Goal: Find specific page/section: Find specific page/section

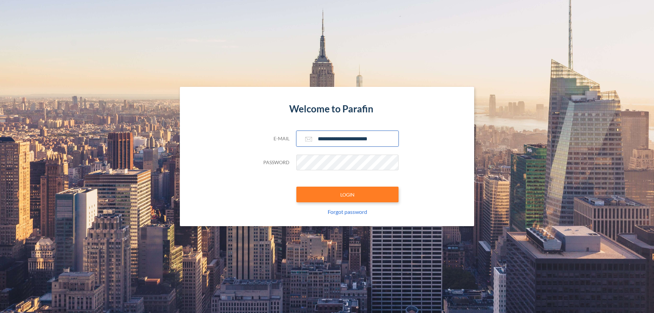
type input "**********"
click at [347, 194] on button "LOGIN" at bounding box center [347, 195] width 102 height 16
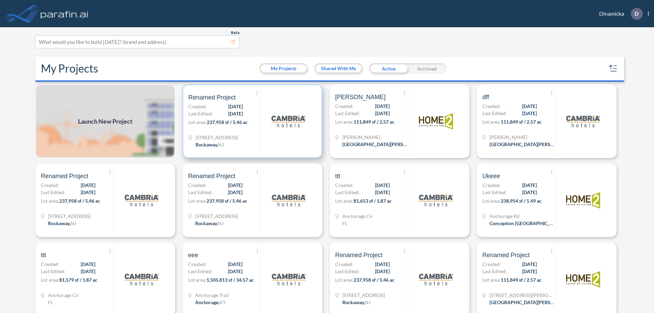
scroll to position [2, 0]
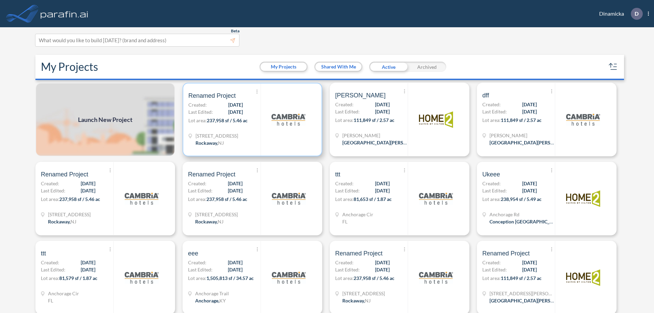
click at [251, 120] on p "Lot area: 237,958 sf / 5.46 ac" at bounding box center [224, 122] width 72 height 10
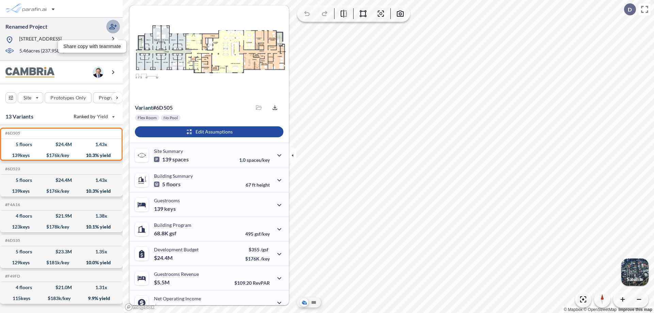
click at [113, 27] on icon "button" at bounding box center [113, 26] width 8 height 8
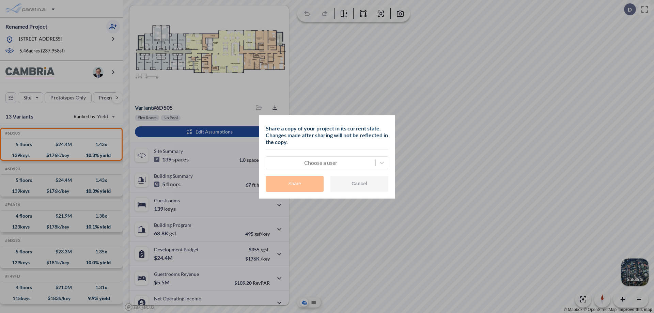
click at [320, 162] on div at bounding box center [320, 163] width 103 height 8
